Goal: Information Seeking & Learning: Learn about a topic

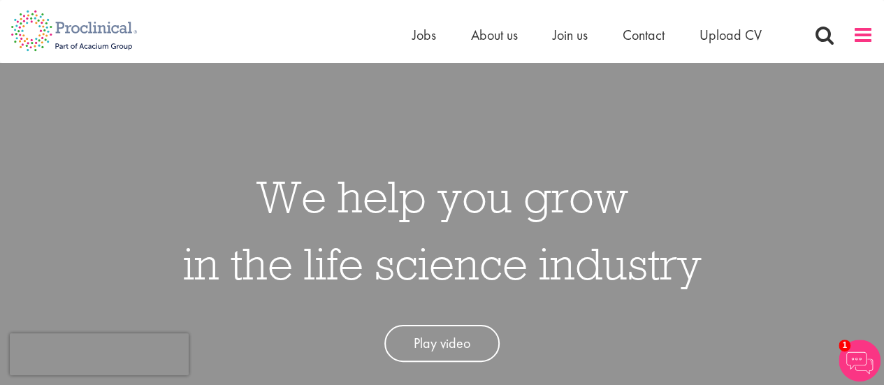
click at [855, 43] on span at bounding box center [863, 34] width 21 height 21
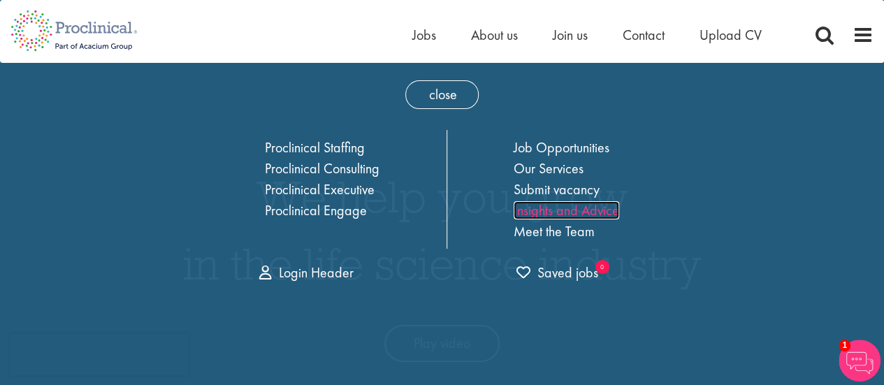
click at [592, 208] on link "Insights and Advice" at bounding box center [567, 210] width 106 height 18
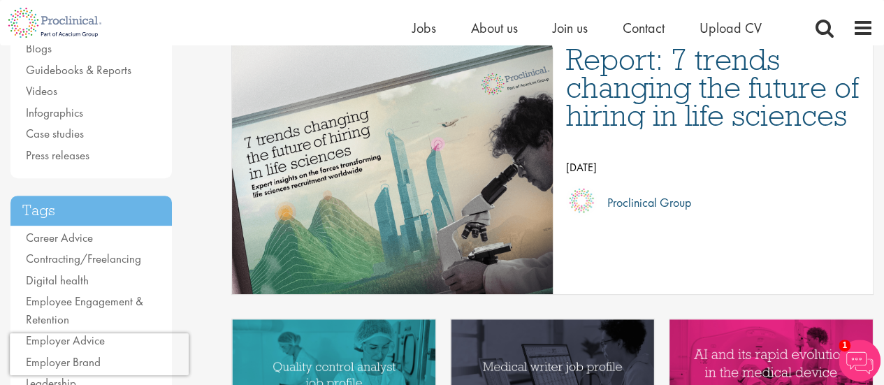
scroll to position [193, 0]
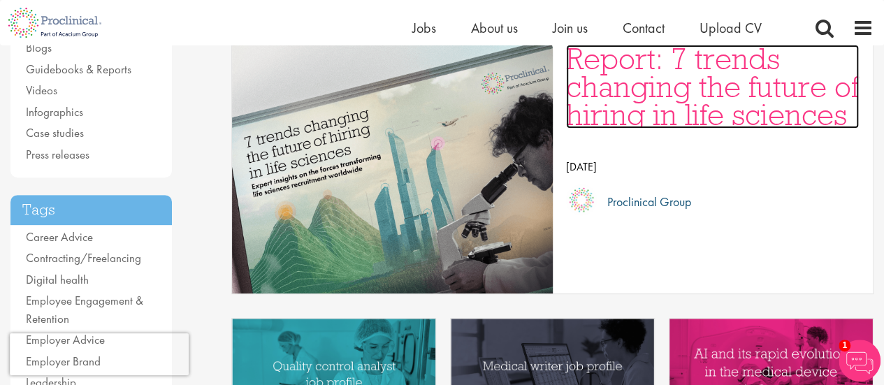
click at [664, 92] on h3 "Report: 7 trends changing the future of hiring in life sciences" at bounding box center [712, 87] width 293 height 84
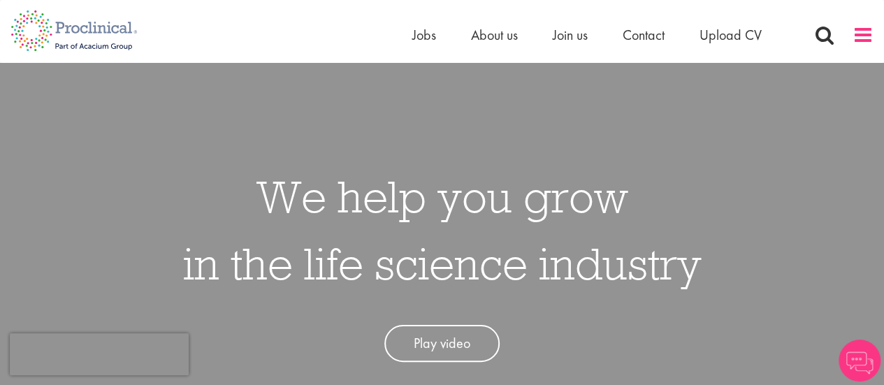
click at [858, 40] on span at bounding box center [863, 34] width 21 height 21
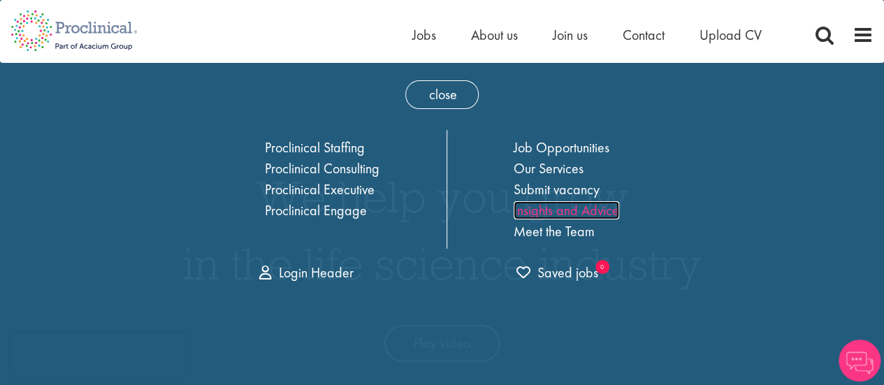
click at [563, 205] on link "Insights and Advice" at bounding box center [567, 210] width 106 height 18
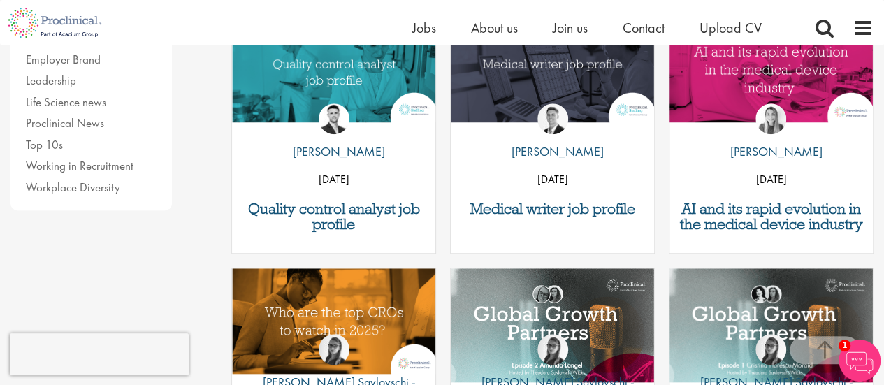
scroll to position [459, 0]
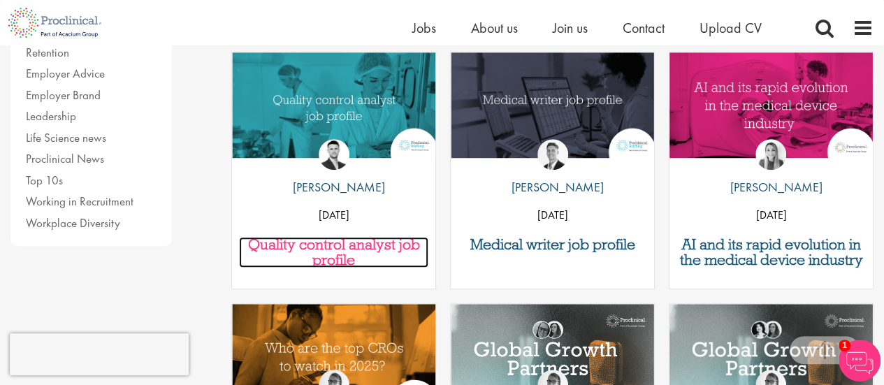
click at [328, 241] on h3 "Quality control analyst job profile" at bounding box center [333, 252] width 189 height 31
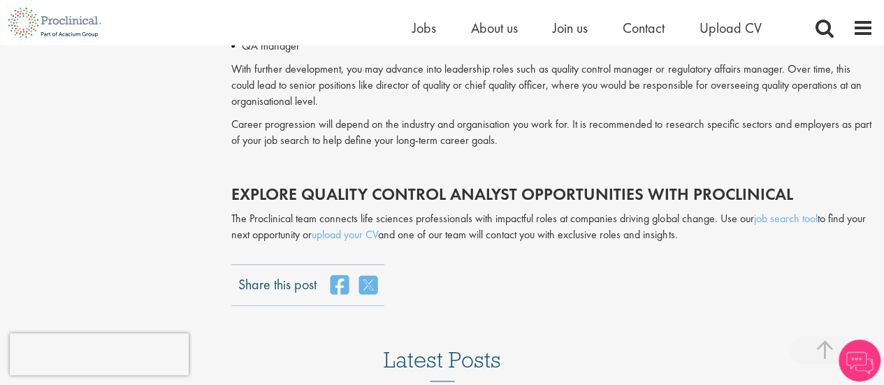
scroll to position [3059, 0]
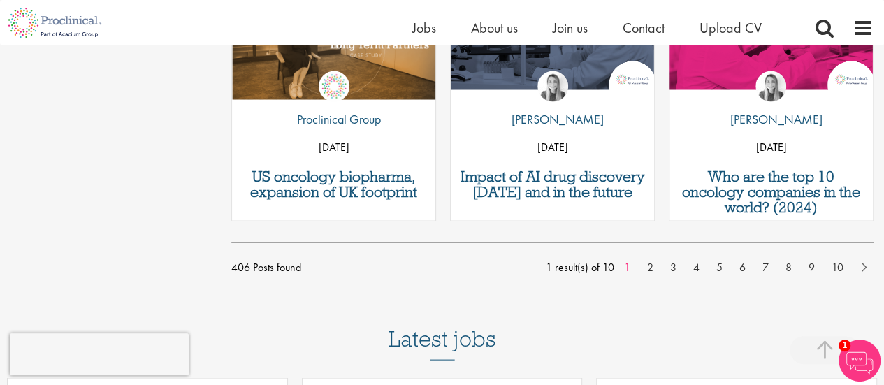
scroll to position [1302, 0]
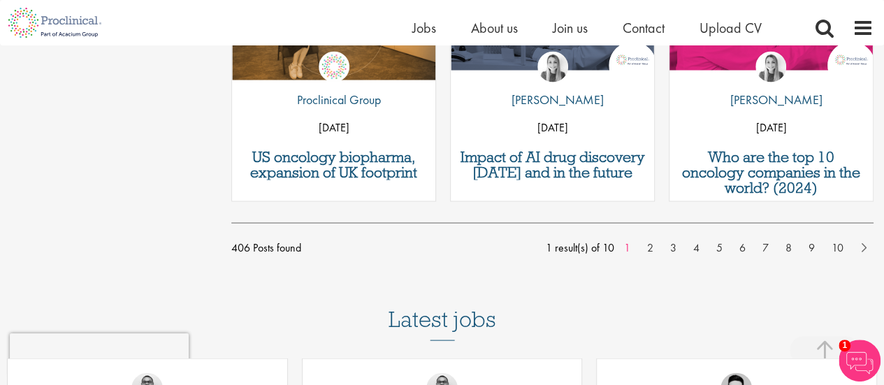
click at [546, 184] on div "Impact of AI drug discovery today and in the future by Hannah Burke 19 Sep 24" at bounding box center [552, 83] width 205 height 238
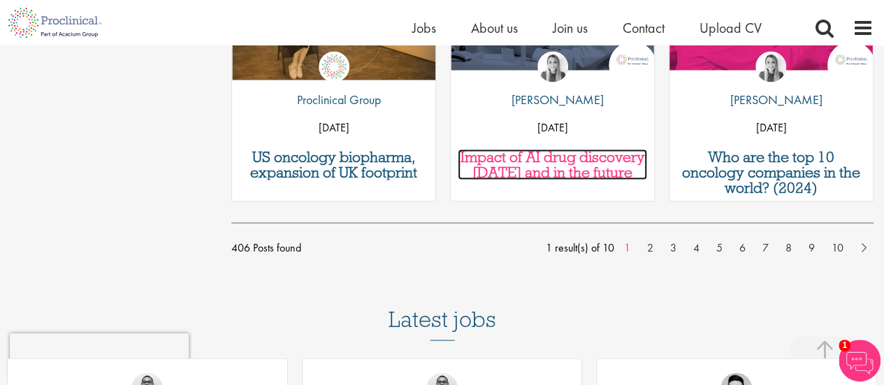
click at [545, 175] on h3 "Impact of AI drug discovery [DATE] and in the future" at bounding box center [552, 164] width 189 height 31
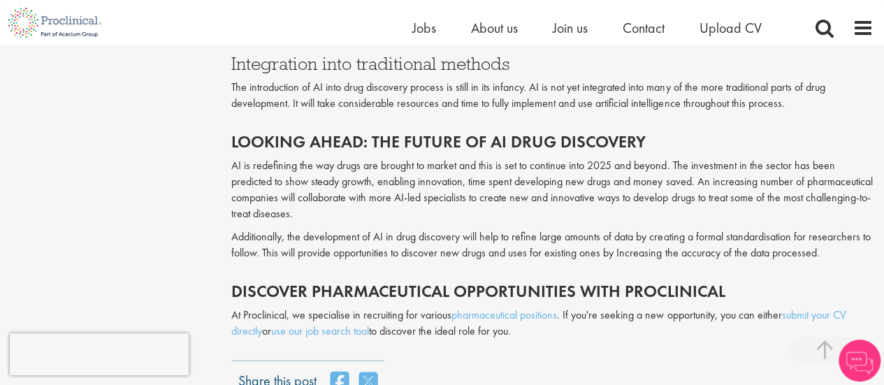
scroll to position [1945, 0]
drag, startPoint x: 532, startPoint y: 329, endPoint x: 229, endPoint y: 319, distance: 303.4
copy p "At Proclinical, we specialise in recruiting for various pharmaceutical position…"
click at [680, 157] on p "AI is redefining the way drugs are brought to market and this is set to continu…" at bounding box center [552, 189] width 642 height 64
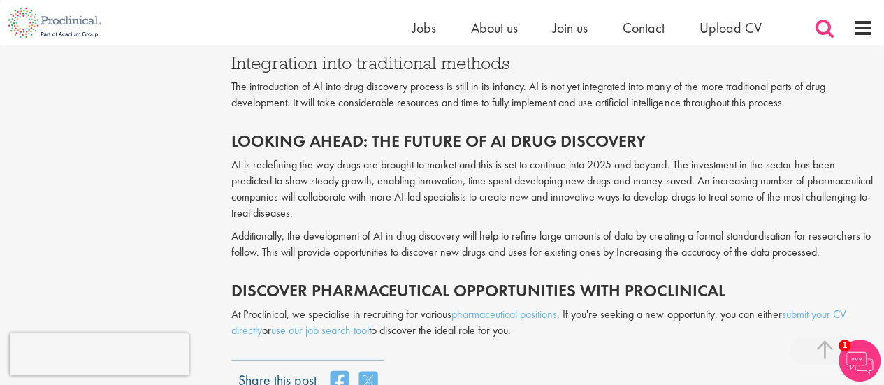
click at [817, 26] on span at bounding box center [824, 27] width 21 height 21
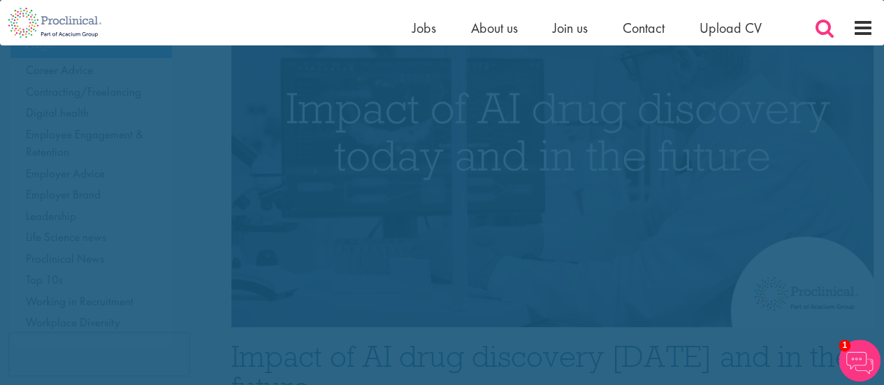
scroll to position [0, 0]
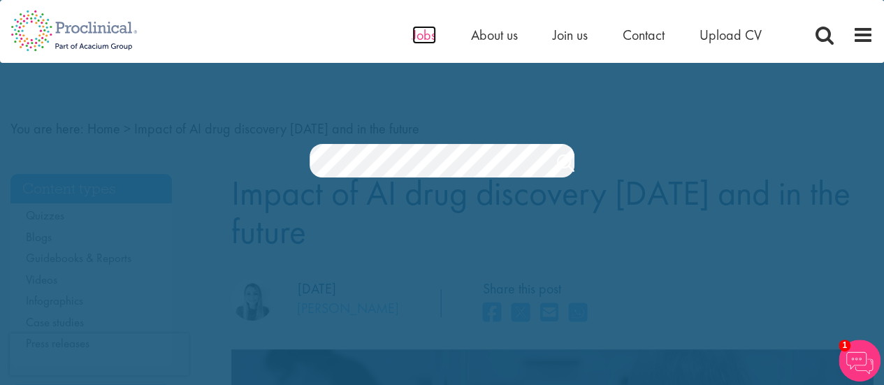
click at [425, 29] on span "Jobs" at bounding box center [424, 35] width 24 height 18
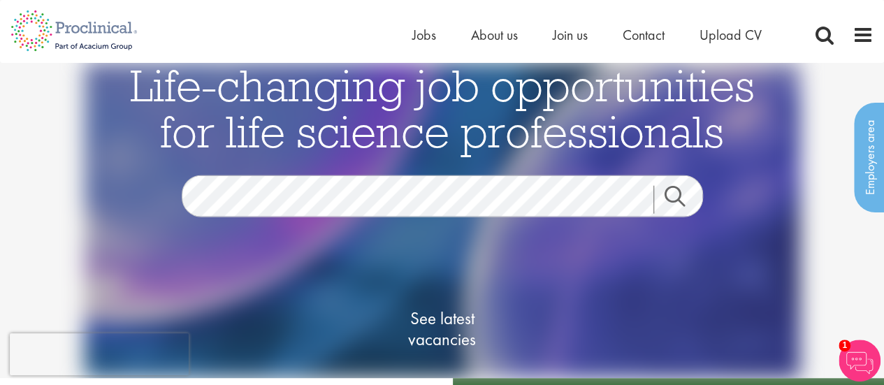
click at [706, 140] on span "Life-changing job opportunities for life science professionals" at bounding box center [442, 108] width 625 height 102
click at [866, 36] on span at bounding box center [863, 34] width 21 height 21
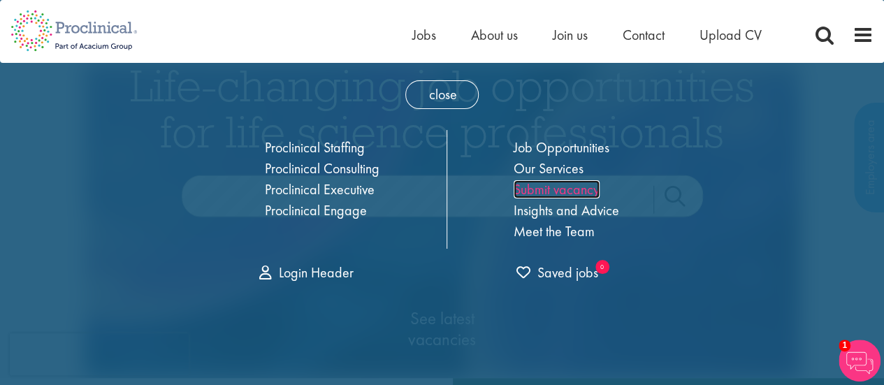
click at [584, 187] on link "Submit vacancy" at bounding box center [557, 189] width 86 height 18
